Goal: Task Accomplishment & Management: Complete application form

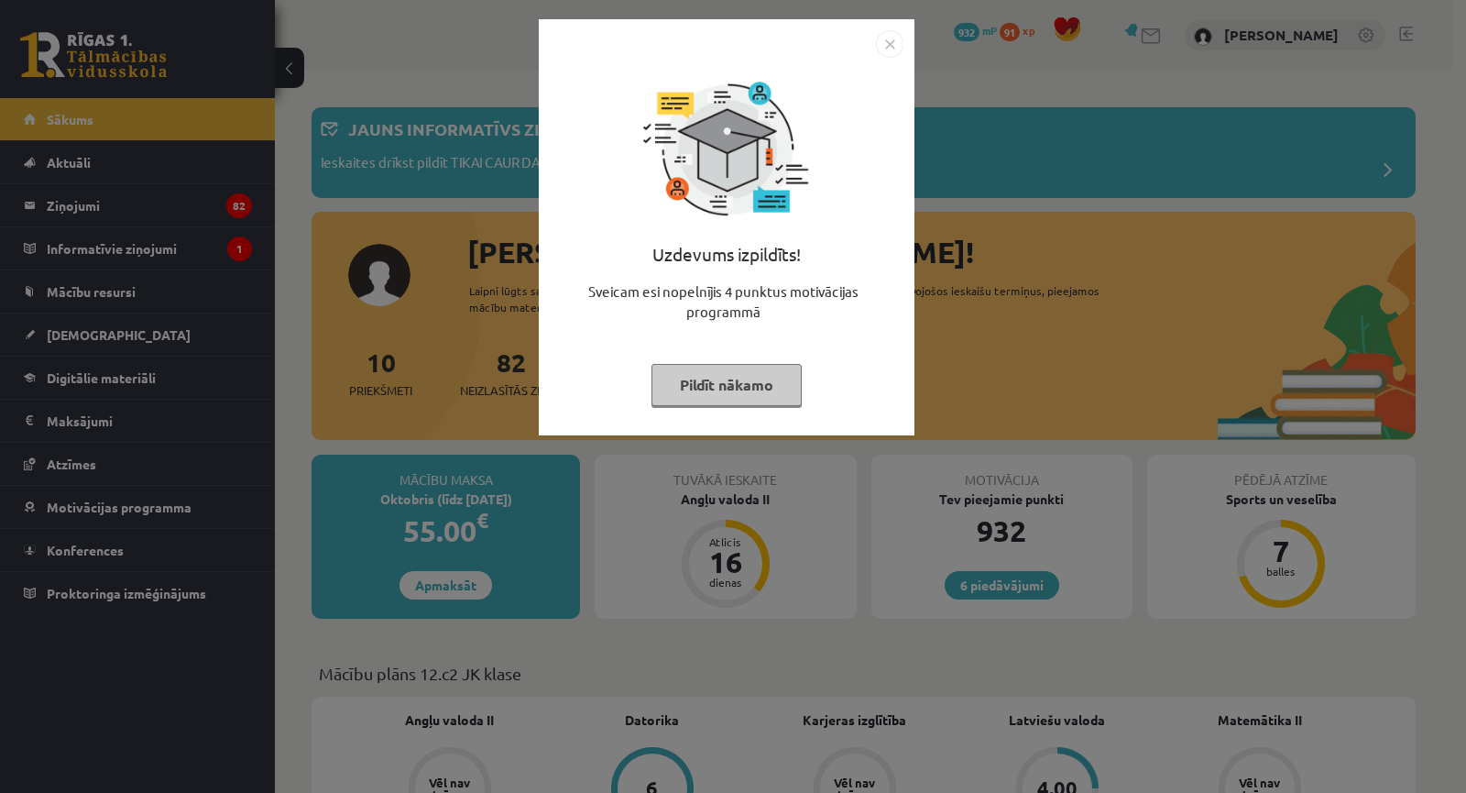
click at [904, 507] on div "Uzdevums izpildīts! Sveicam esi nopelnījis 4 punktus motivācijas programmā Pild…" at bounding box center [733, 396] width 1466 height 793
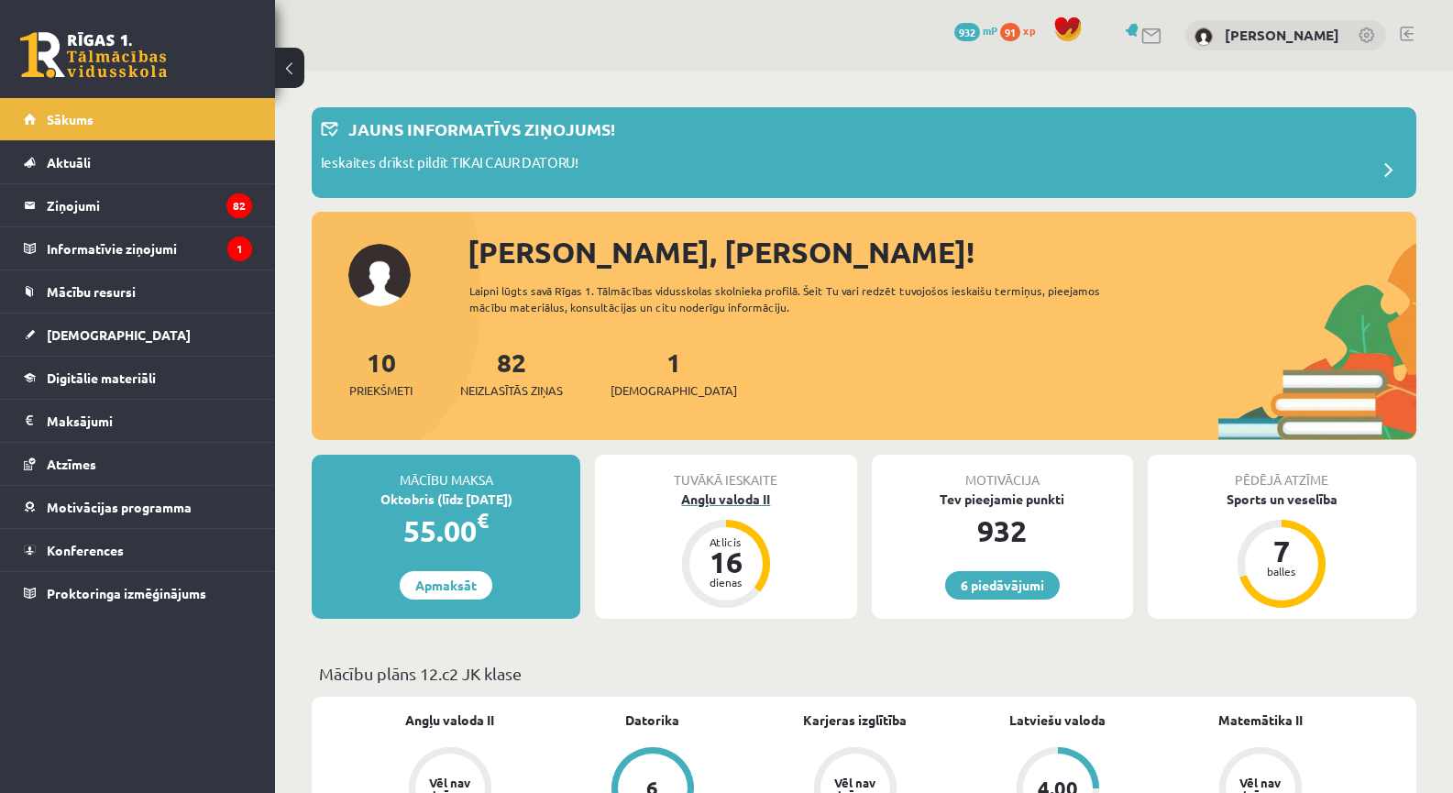
click at [711, 504] on div "Angļu valoda II" at bounding box center [725, 498] width 261 height 19
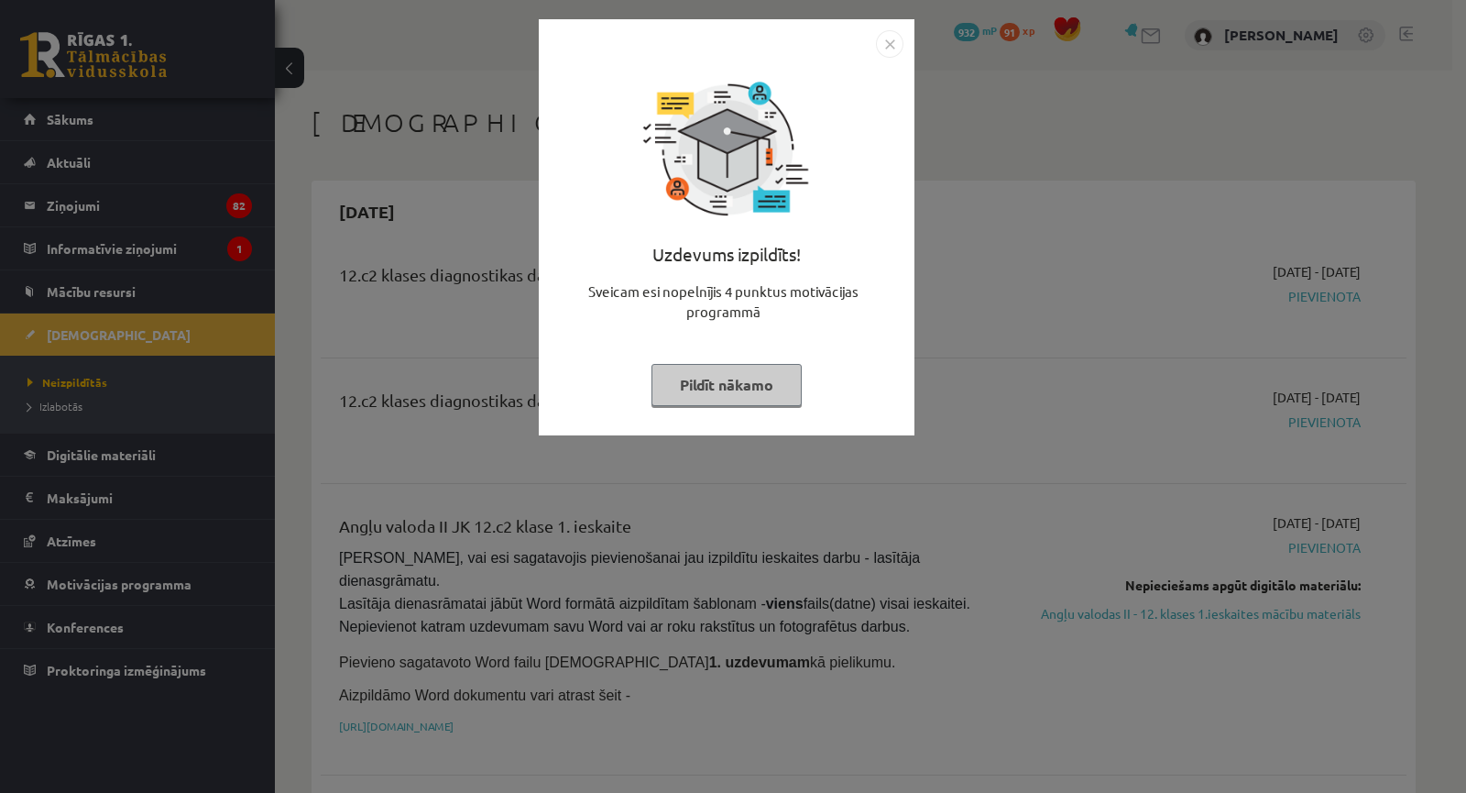
click at [744, 523] on div "Uzdevums izpildīts! Sveicam esi nopelnījis 4 punktus motivācijas programmā Pild…" at bounding box center [733, 396] width 1466 height 793
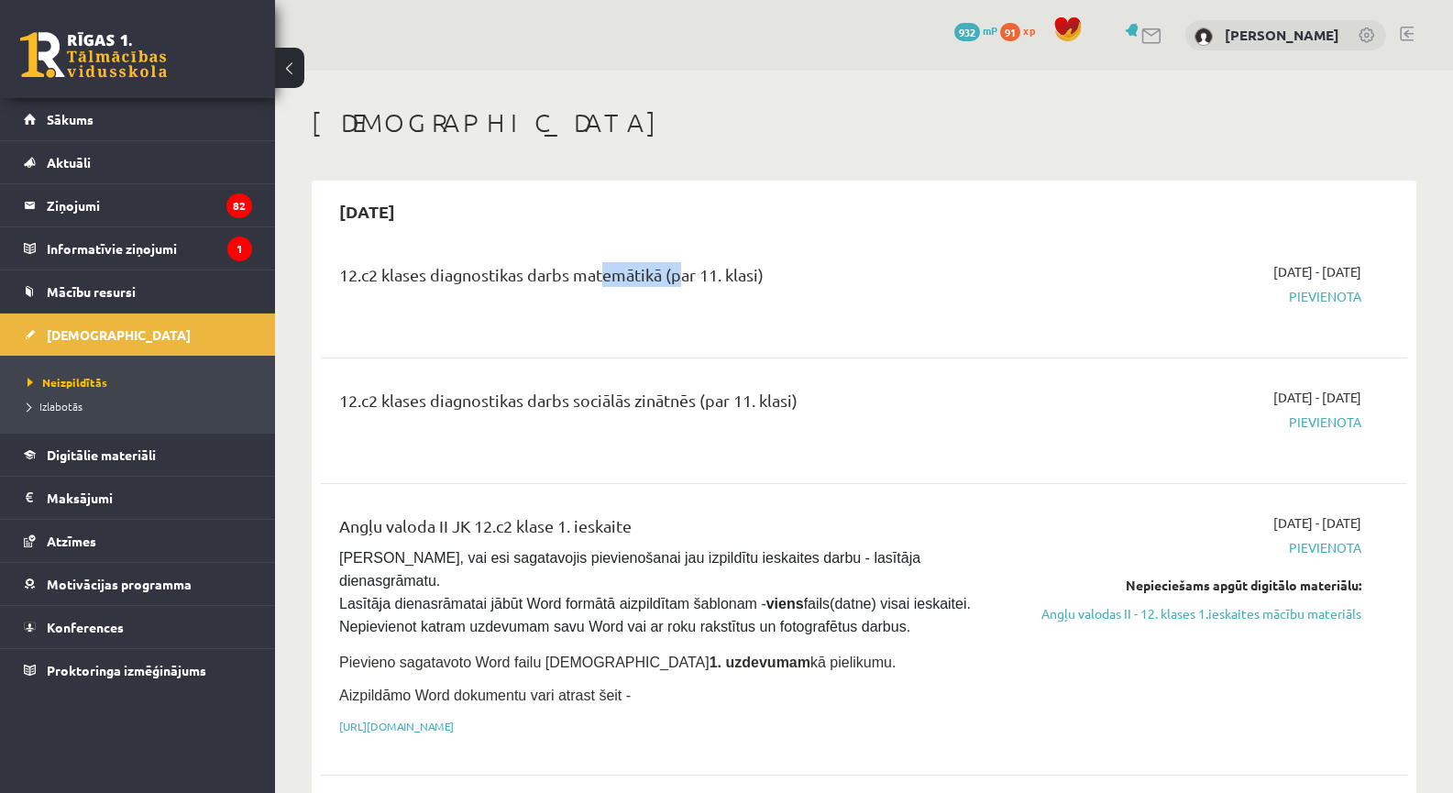
drag, startPoint x: 596, startPoint y: 275, endPoint x: 689, endPoint y: 278, distance: 93.5
click at [676, 277] on div "12.c2 klases diagnostikas darbs matemātikā (par 11. klasi)" at bounding box center [675, 279] width 672 height 34
click at [979, 326] on div "12.c2 klases diagnostikas darbs matemātikā (par 11. klasi)" at bounding box center [674, 295] width 699 height 66
drag, startPoint x: 1292, startPoint y: 417, endPoint x: 1361, endPoint y: 422, distance: 69.0
click at [1361, 422] on div "2025-09-16 - 2025-09-30 Pievienota" at bounding box center [1200, 421] width 350 height 66
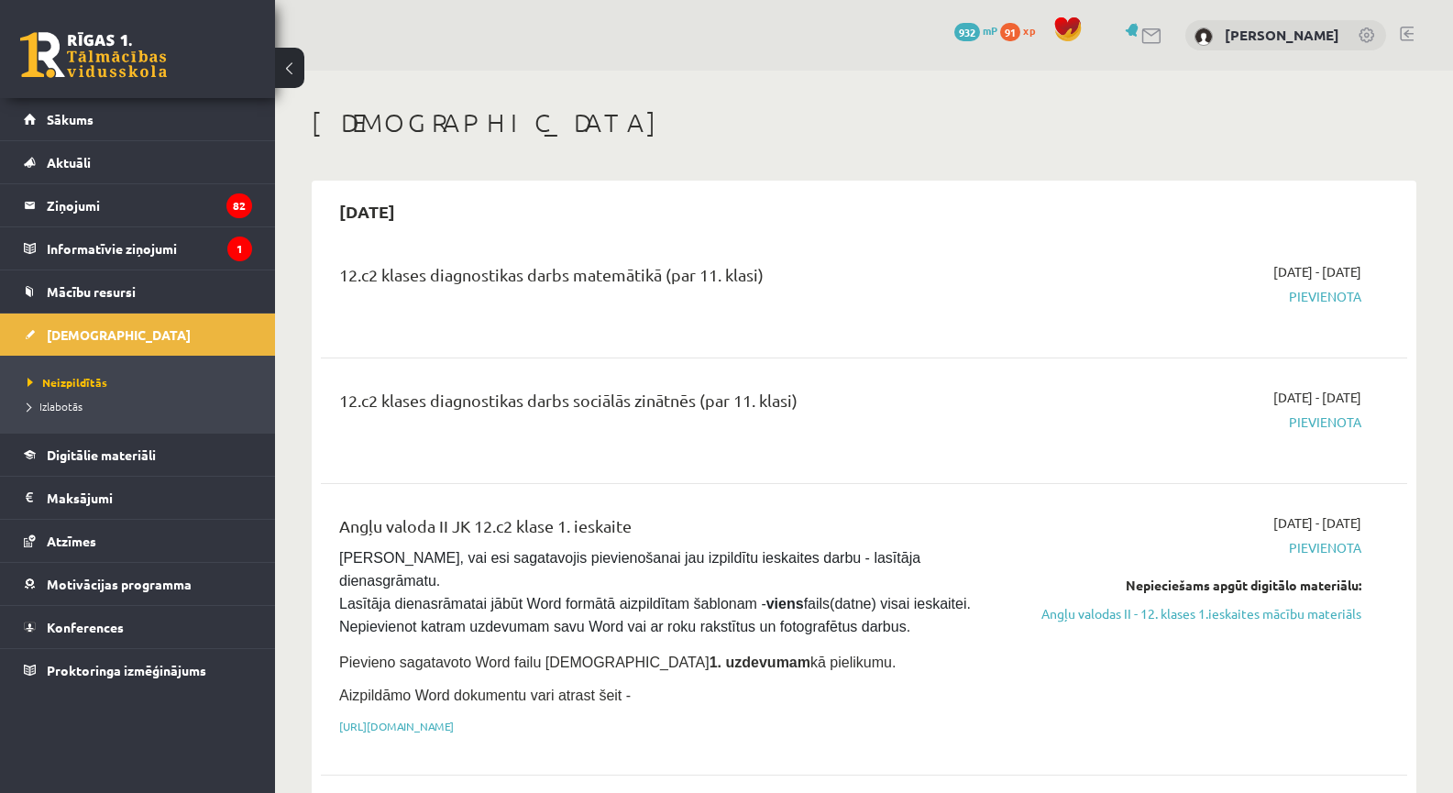
click at [1040, 396] on div "2025-09-16 - 2025-09-30 Pievienota" at bounding box center [1200, 421] width 350 height 66
click at [192, 240] on legend "Informatīvie ziņojumi 1" at bounding box center [149, 248] width 205 height 42
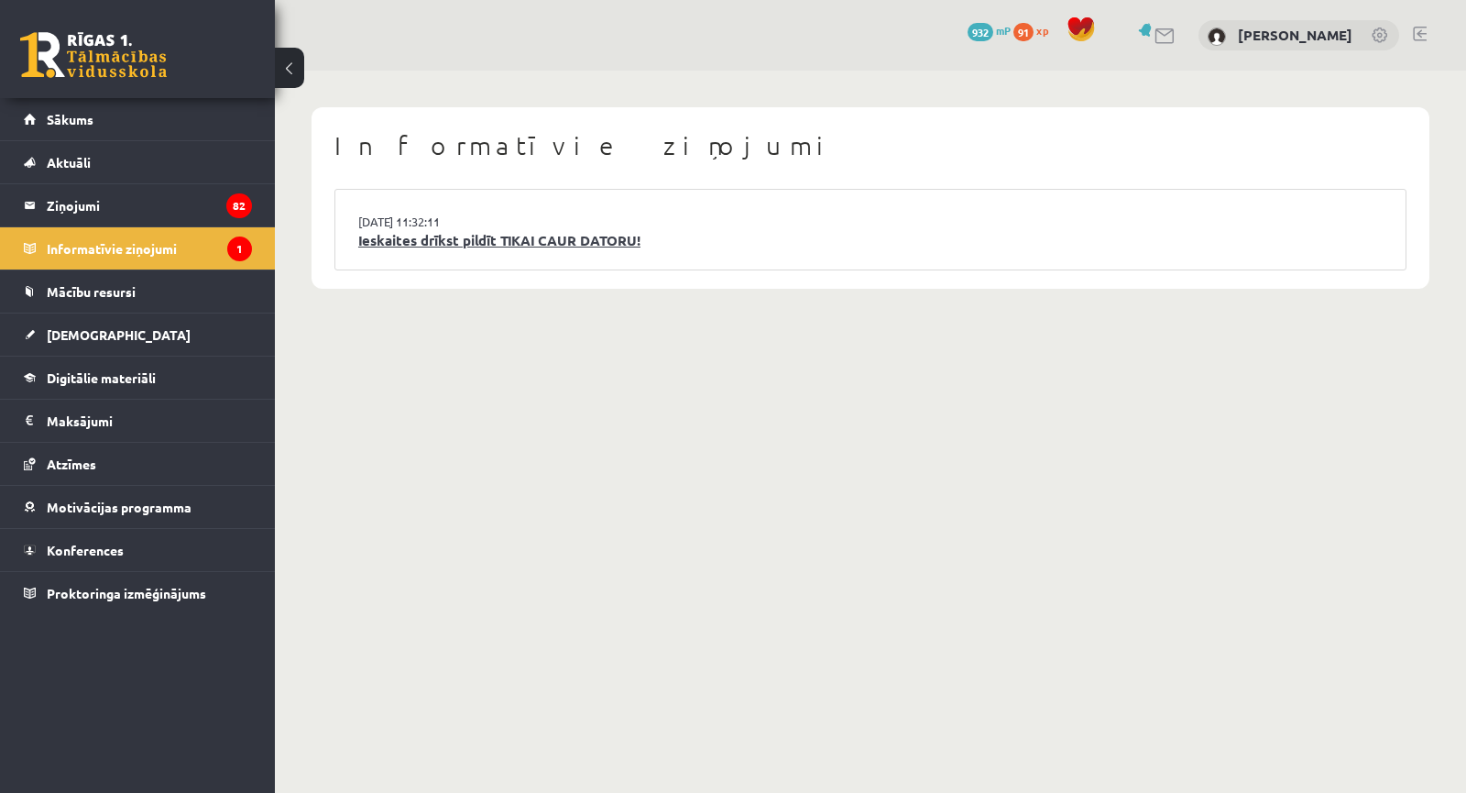
click at [531, 242] on link "Ieskaites drīkst pildīt TIKAI CAUR DATORU!" at bounding box center [870, 240] width 1025 height 21
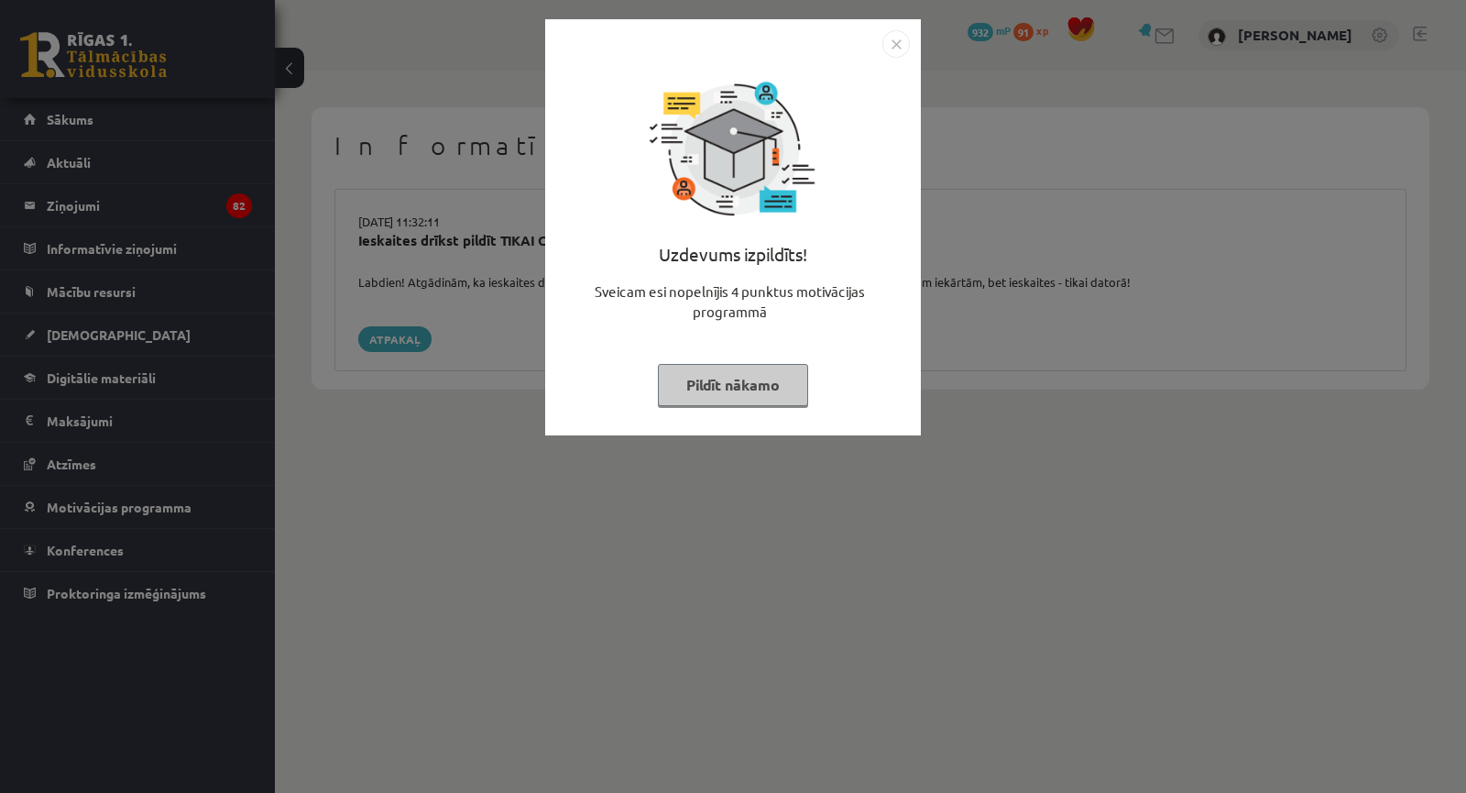
click at [470, 251] on div "Uzdevums izpildīts! Sveicam esi nopelnījis 4 punktus motivācijas programmā Pild…" at bounding box center [733, 396] width 1466 height 793
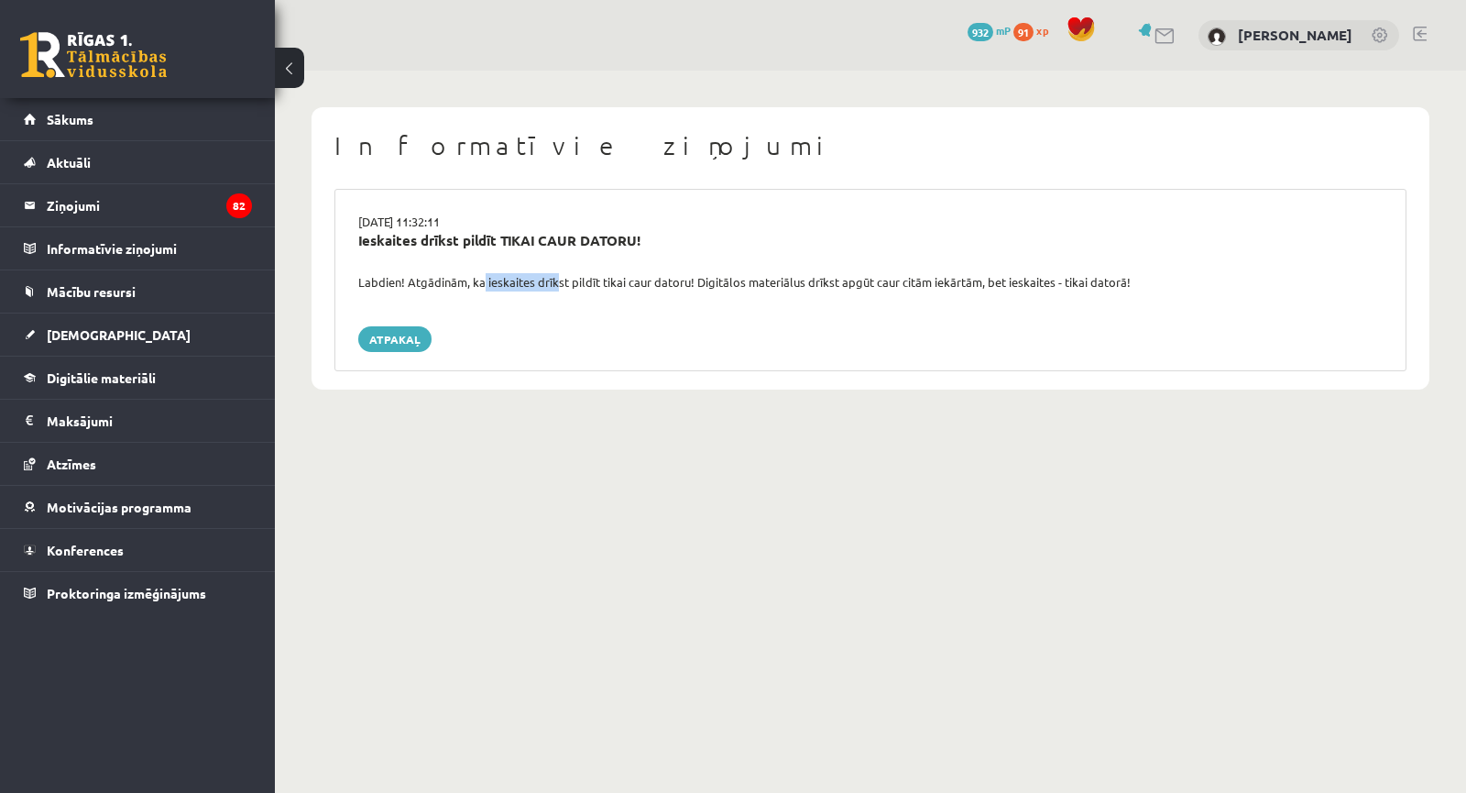
drag, startPoint x: 476, startPoint y: 274, endPoint x: 558, endPoint y: 280, distance: 82.7
click at [554, 280] on div "Labdien! Atgādinām, ka ieskaites drīkst pildīt tikai caur datoru! Digitālos mat…" at bounding box center [871, 282] width 1052 height 18
click at [588, 280] on div "Labdien! Atgādinām, ka ieskaites drīkst pildīt tikai caur datoru! Digitālos mat…" at bounding box center [871, 282] width 1052 height 18
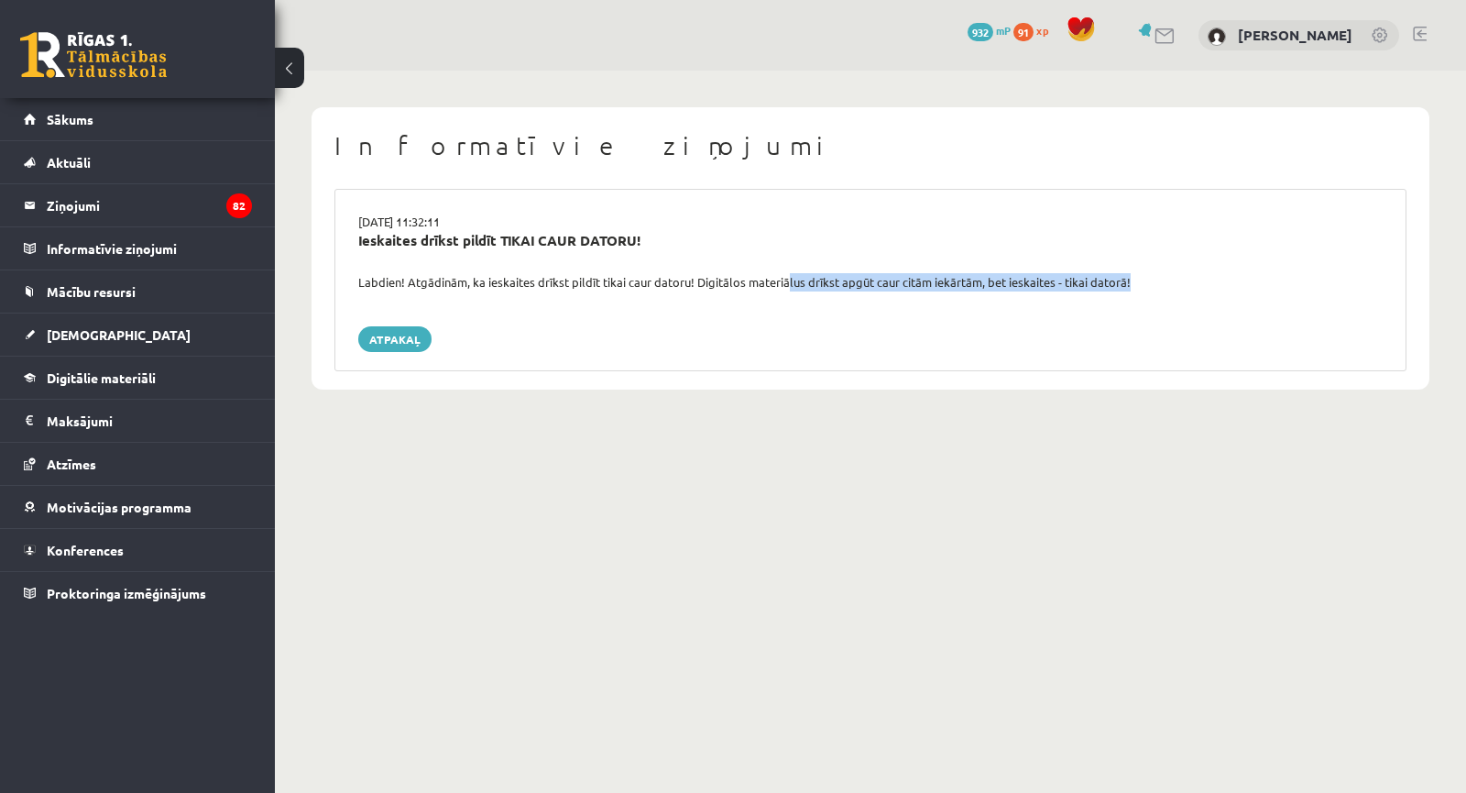
drag, startPoint x: 864, startPoint y: 290, endPoint x: 995, endPoint y: 291, distance: 131.1
click at [985, 291] on div "[DATE] 11:32:11 Ieskaites drīkst pildīt TIKAI CAUR DATORU! Labdien! Atgādinām, …" at bounding box center [870, 280] width 1072 height 182
click at [1060, 275] on div "Labdien! Atgādinām, ka ieskaites drīkst pildīt tikai caur datoru! Digitālos mat…" at bounding box center [871, 282] width 1052 height 18
click at [711, 298] on div "[DATE] 11:32:11 Ieskaites drīkst pildīt TIKAI CAUR DATORU! Labdien! Atgādinām, …" at bounding box center [870, 280] width 1072 height 182
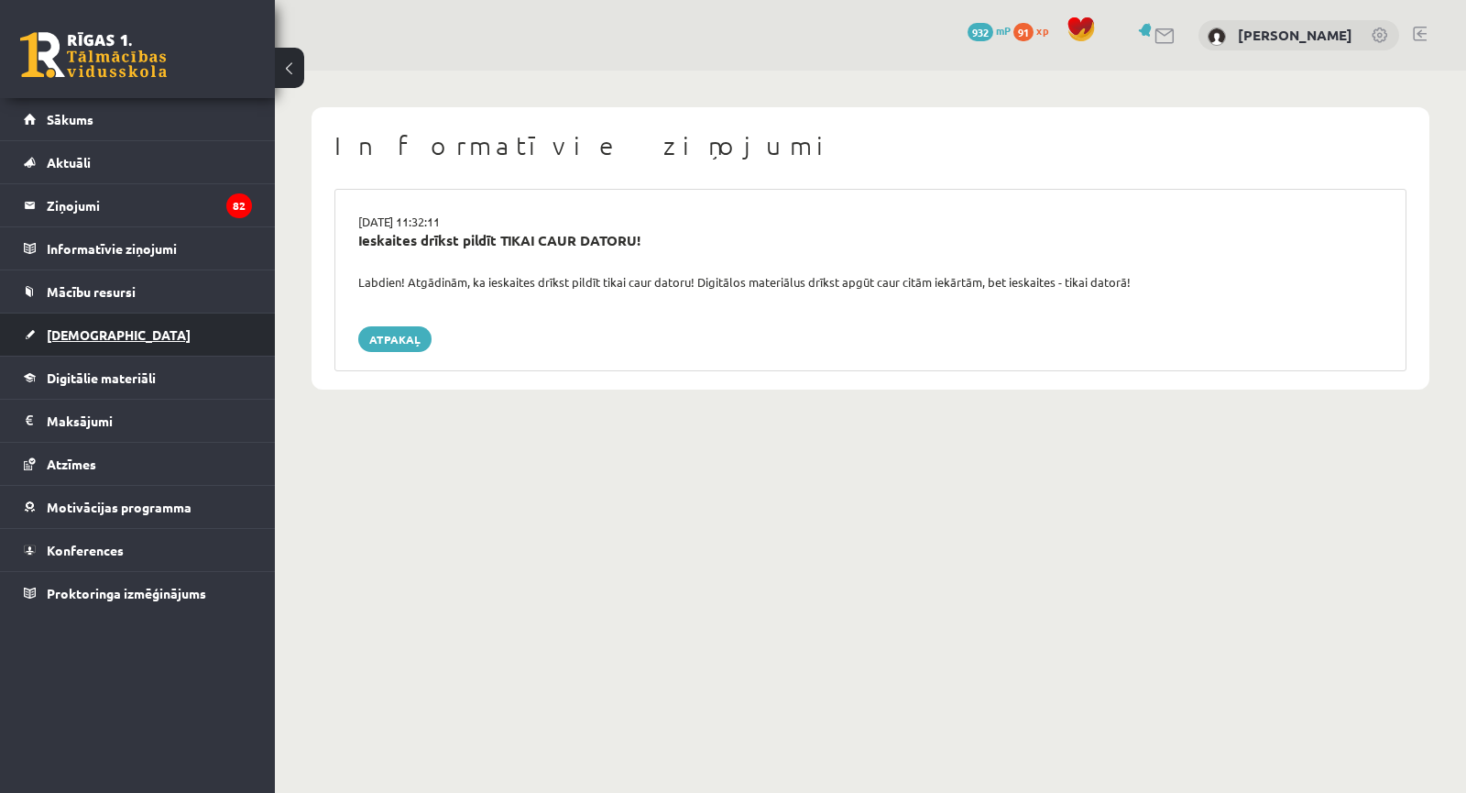
click at [195, 324] on link "[DEMOGRAPHIC_DATA]" at bounding box center [138, 334] width 228 height 42
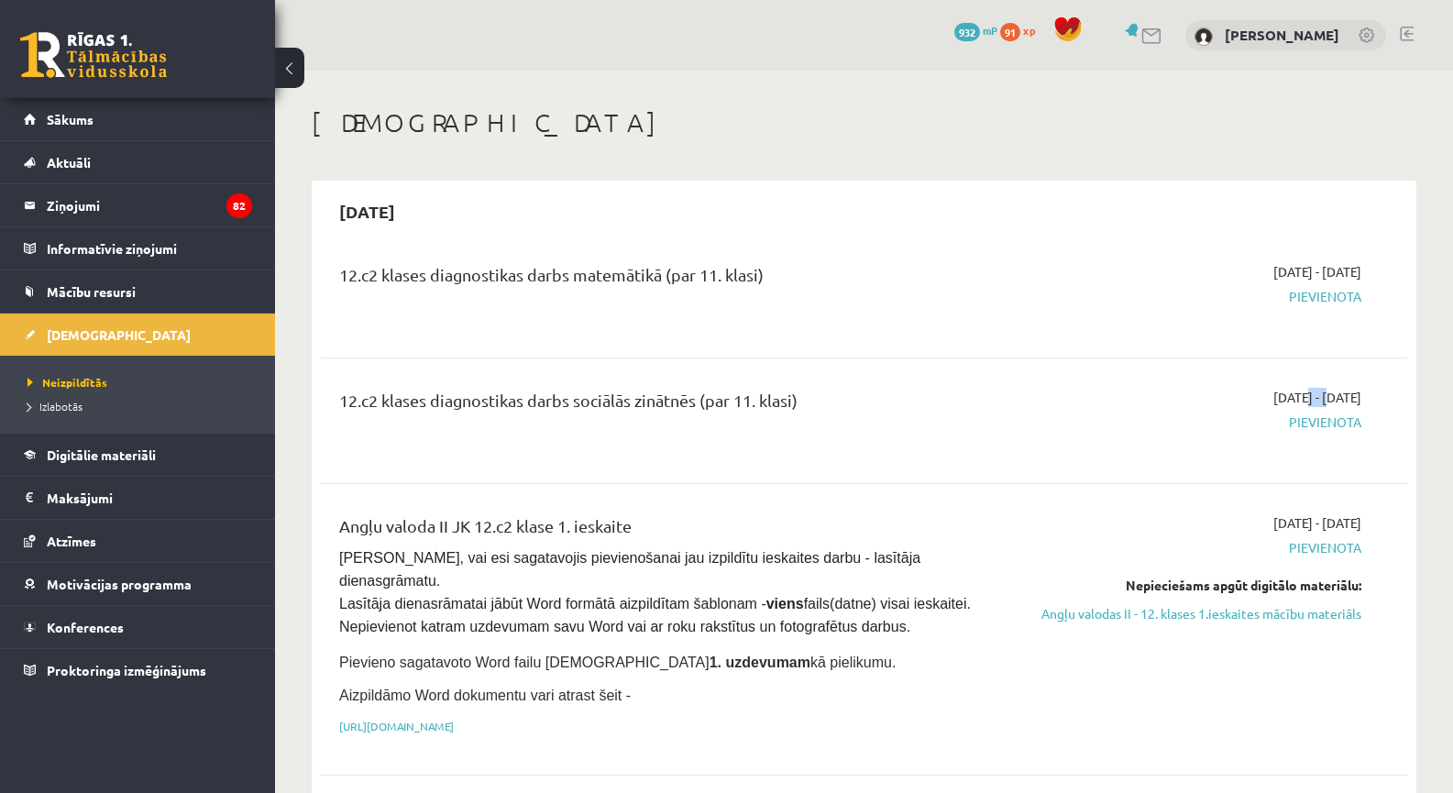
drag, startPoint x: 1250, startPoint y: 390, endPoint x: 1297, endPoint y: 386, distance: 47.0
click at [1283, 388] on span "2025-09-16 - 2025-09-30" at bounding box center [1317, 397] width 88 height 19
click at [1078, 323] on div "2025-09-16 - 2025-09-30 Pievienota" at bounding box center [1200, 295] width 350 height 66
drag, startPoint x: 637, startPoint y: 269, endPoint x: 711, endPoint y: 271, distance: 74.3
click at [707, 271] on div "12.c2 klases diagnostikas darbs matemātikā (par 11. klasi)" at bounding box center [675, 279] width 672 height 34
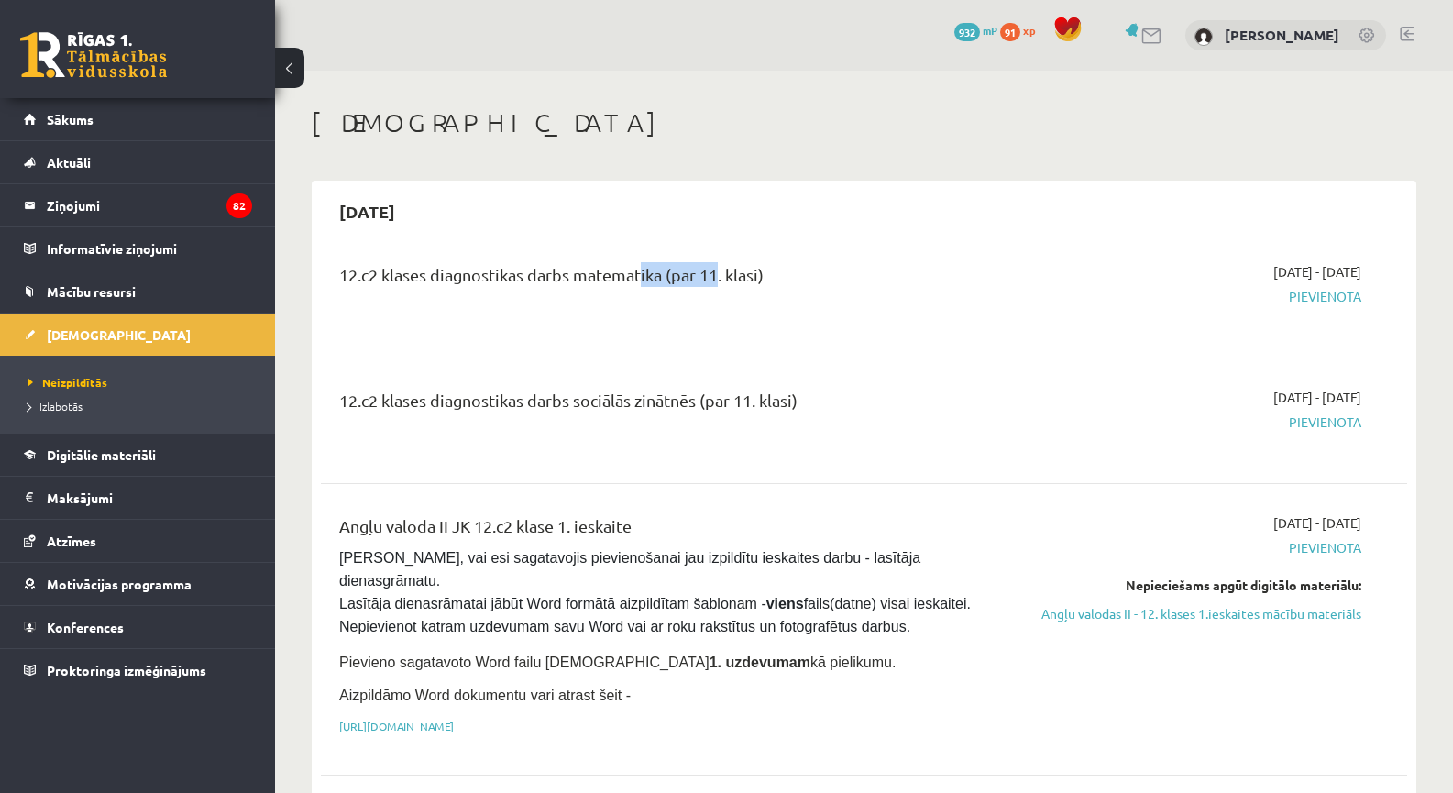
click at [715, 268] on div "12.c2 klases diagnostikas darbs matemātikā (par 11. klasi)" at bounding box center [675, 279] width 672 height 34
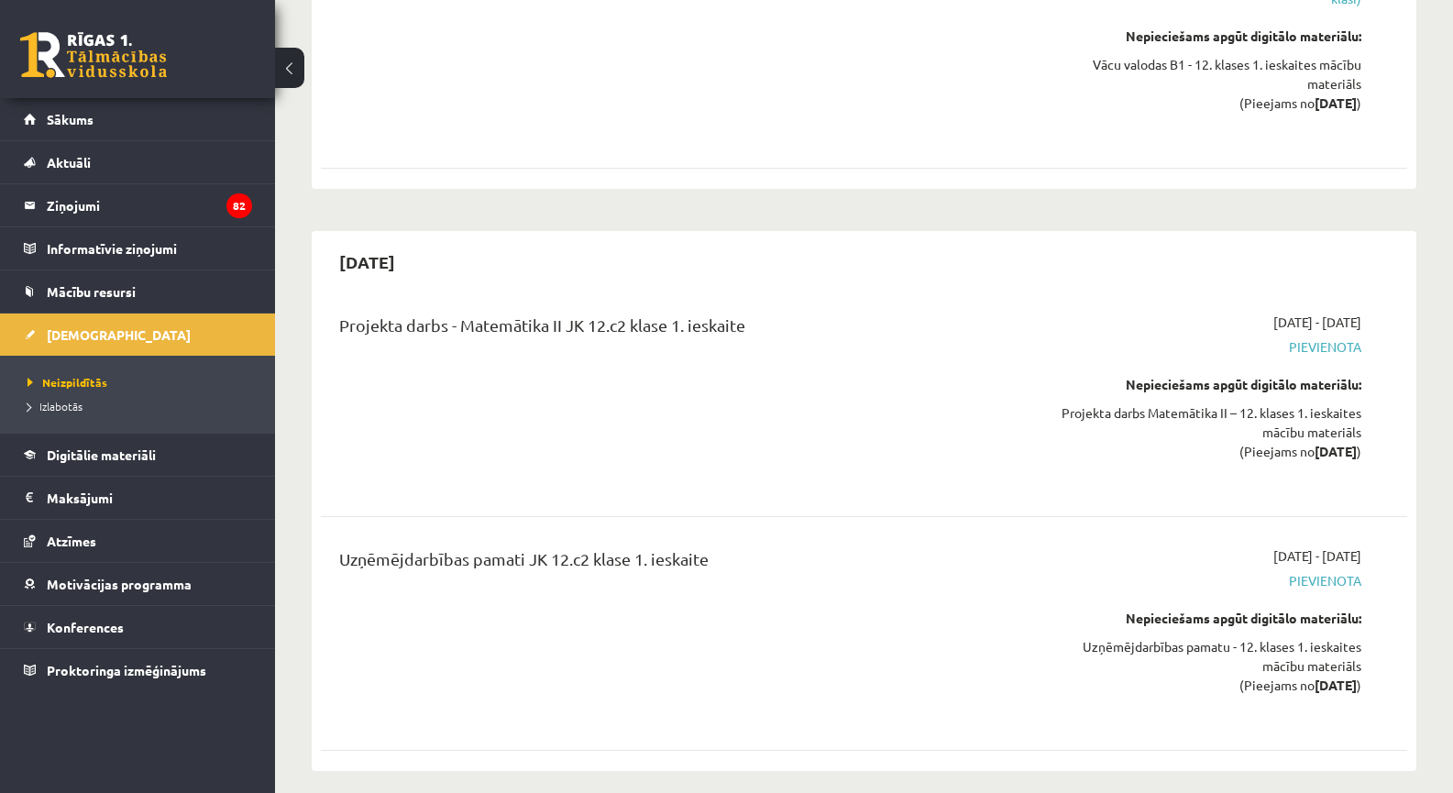
scroll to position [3207, 0]
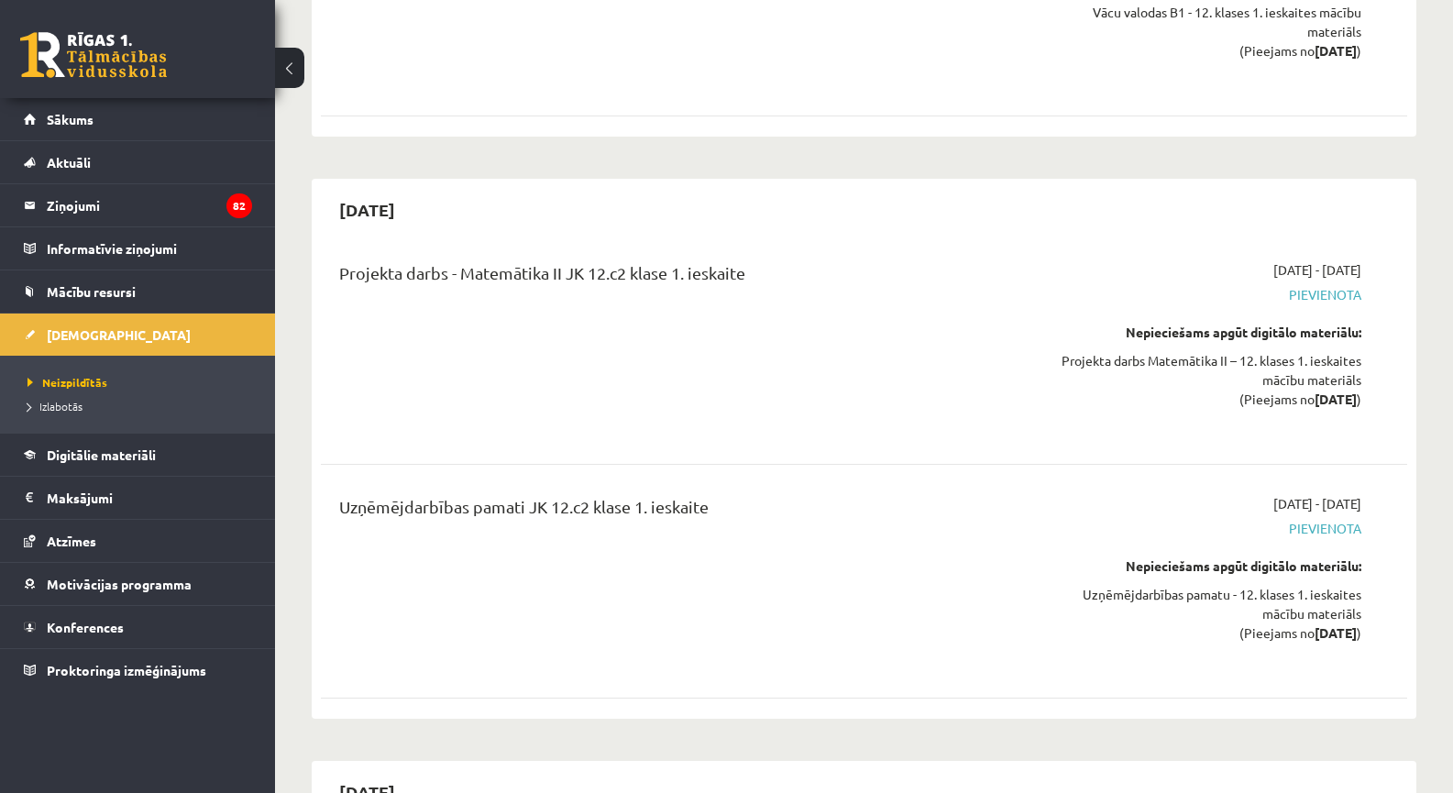
drag, startPoint x: 588, startPoint y: 107, endPoint x: 553, endPoint y: 108, distance: 35.8
click at [555, 260] on div "Projekta darbs - Matemātika II JK 12.c2 klase 1. ieskaite" at bounding box center [675, 277] width 672 height 34
click at [927, 260] on div "Projekta darbs - Matemātika II JK 12.c2 klase 1. ieskaite" at bounding box center [674, 347] width 699 height 174
click at [512, 494] on div "Uzņēmējdarbības pamati JK 12.c2 klase 1. ieskaite" at bounding box center [674, 581] width 699 height 174
